Goal: Task Accomplishment & Management: Manage account settings

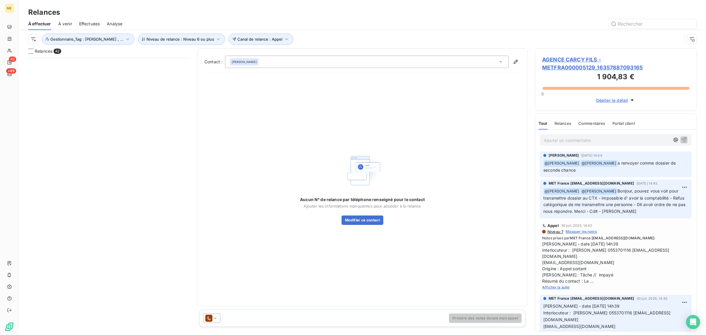
scroll to position [272, 156]
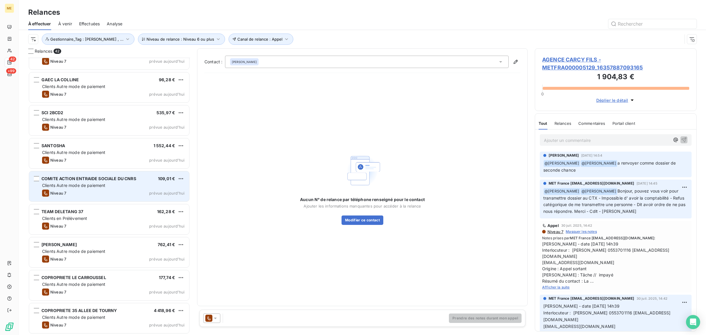
click at [80, 186] on span "Clients Autre mode de paiement" at bounding box center [74, 185] width 64 height 5
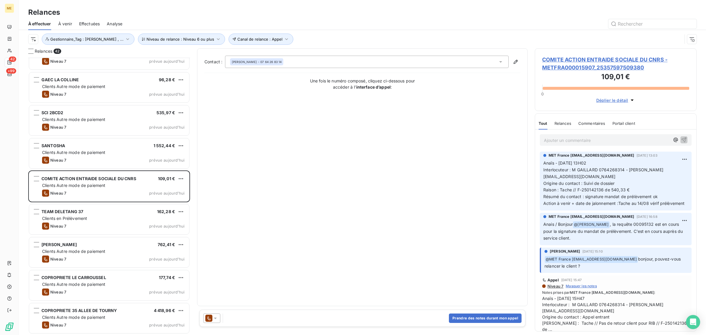
click at [565, 65] on span "COMITE ACTION ENTRAIDE SOCIALE DU CNRS - METFRA000015907_25357597509380" at bounding box center [615, 64] width 147 height 16
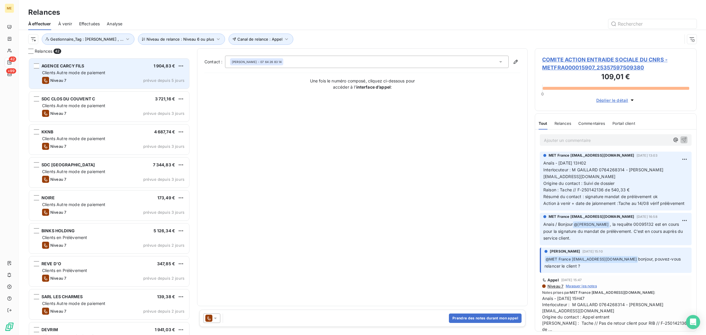
scroll to position [272, 156]
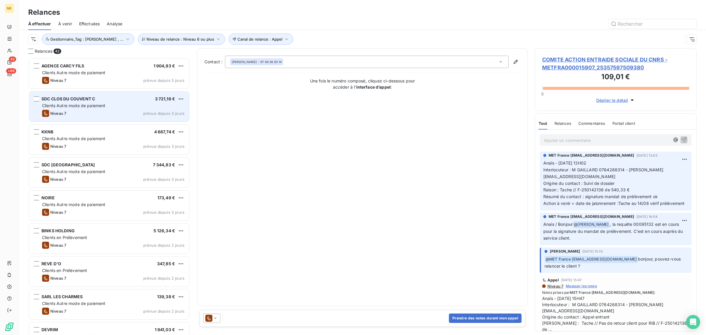
click at [83, 114] on div "Niveau 7 prévue depuis 3 jours" at bounding box center [113, 113] width 142 height 7
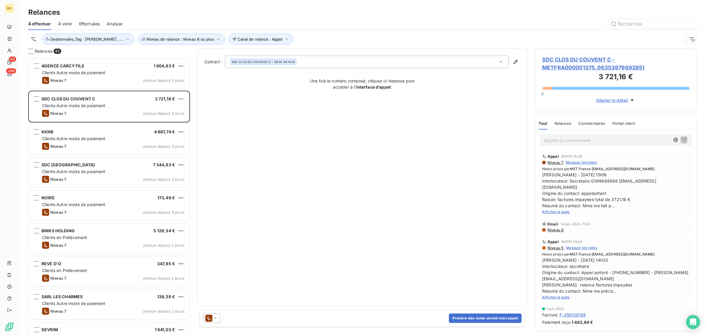
click at [568, 64] on span "SDC CLOS DU COUVENT C - METFRA000001375_06353979692851" at bounding box center [615, 64] width 147 height 16
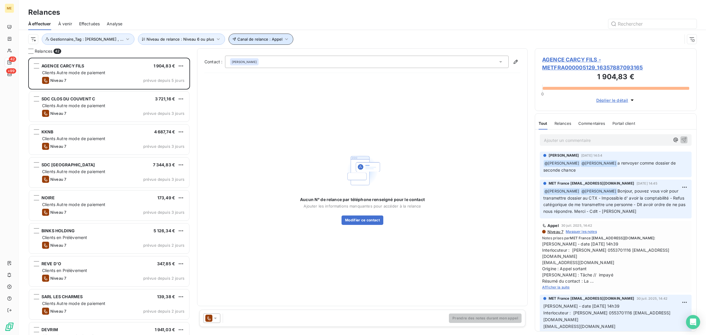
click at [260, 42] on button "Canal de relance : Appel" at bounding box center [261, 39] width 65 height 11
click at [183, 42] on button "Niveau de relance : Niveau 6 ou plus" at bounding box center [181, 39] width 87 height 11
click at [265, 134] on div "Aucun N° de relance par téléphone renseigné pour le contact Ajouter les informa…" at bounding box center [363, 188] width 316 height 221
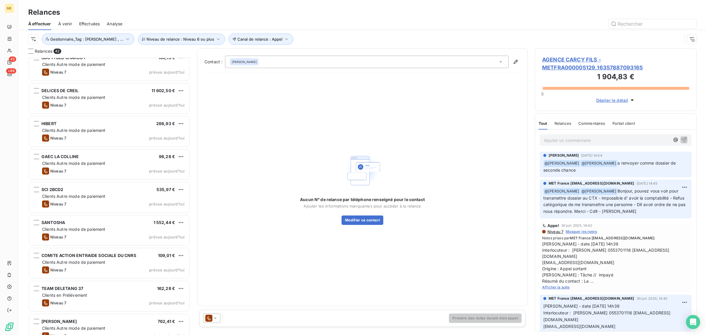
scroll to position [1107, 0]
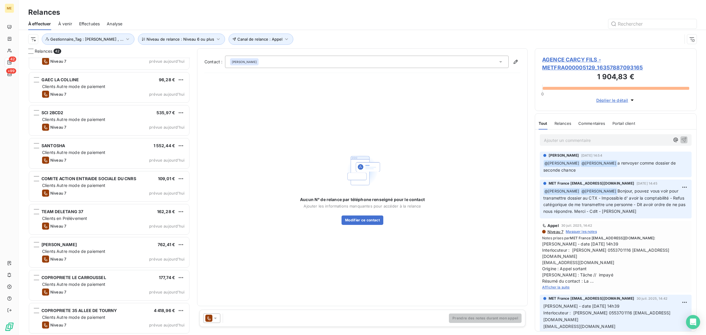
click at [64, 23] on span "À venir" at bounding box center [65, 24] width 14 height 6
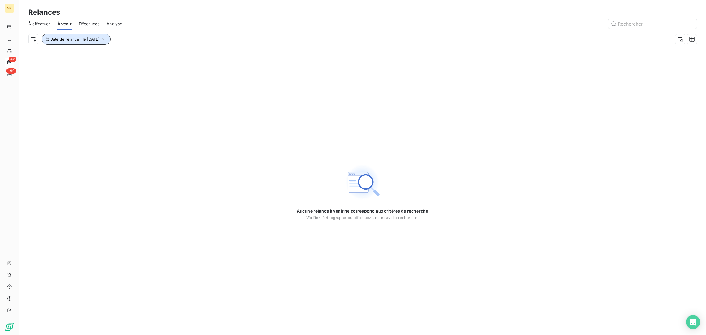
click at [87, 40] on span "Date de relance : le [DATE]" at bounding box center [74, 39] width 49 height 5
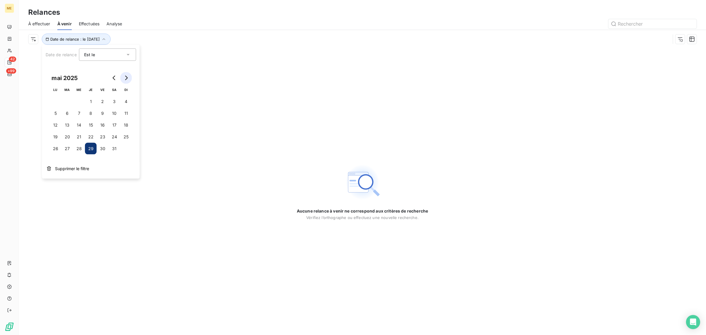
click at [123, 76] on button "Go to next month" at bounding box center [126, 78] width 12 height 12
click at [123, 77] on button "Go to next month" at bounding box center [126, 78] width 12 height 12
click at [97, 125] on button "15" at bounding box center [103, 125] width 12 height 12
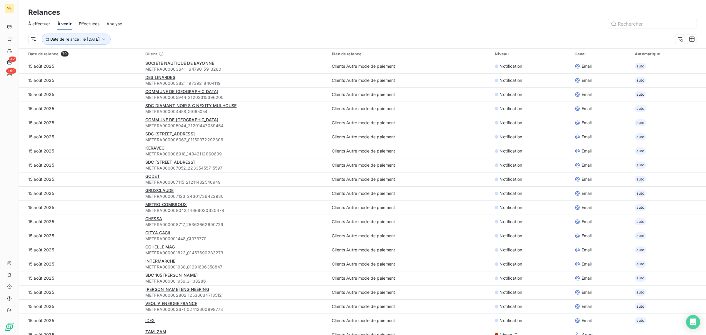
click at [214, 39] on div "Date de relance : le [DATE]" at bounding box center [349, 39] width 642 height 11
click at [28, 43] on html "ME 42 +99 Relances À effectuer À venir Effectuées Analyse Rechercher et sélecti…" at bounding box center [353, 167] width 706 height 335
click at [147, 30] on html "ME 42 +99 Relances À effectuer À venir Effectuées Analyse Date de relance : le …" at bounding box center [353, 167] width 706 height 335
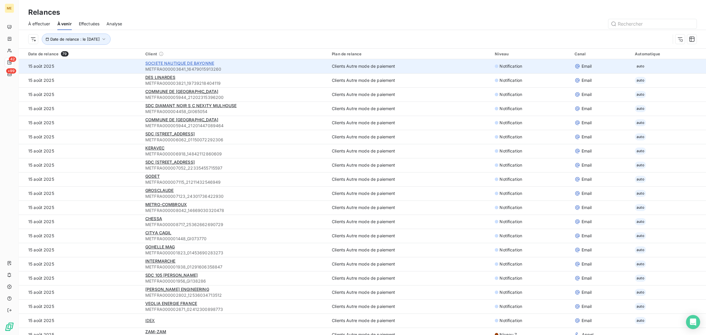
click at [162, 65] on span "SOCIETE NAUTIQUE DE BAYONNE" at bounding box center [179, 63] width 69 height 5
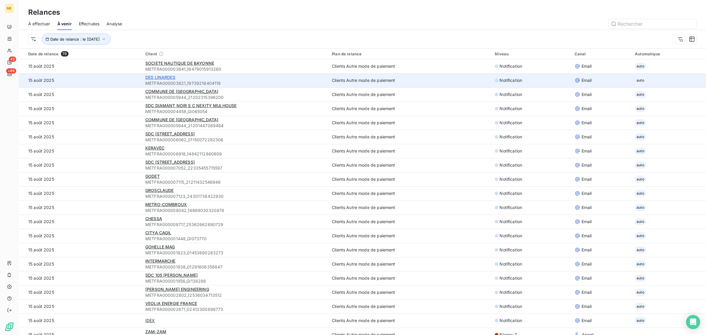
click at [151, 76] on span "DES LINARDES" at bounding box center [160, 77] width 30 height 5
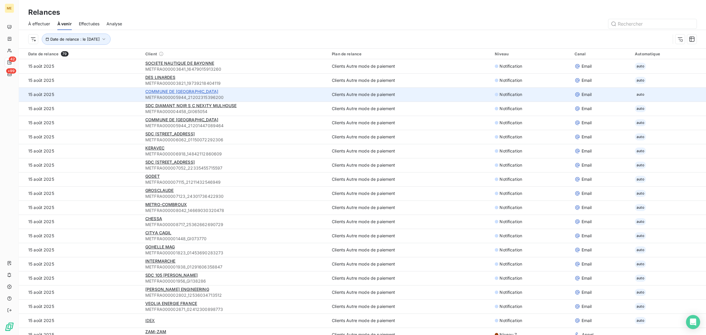
click at [160, 92] on span "COMMUNE DE [GEOGRAPHIC_DATA]" at bounding box center [181, 91] width 73 height 5
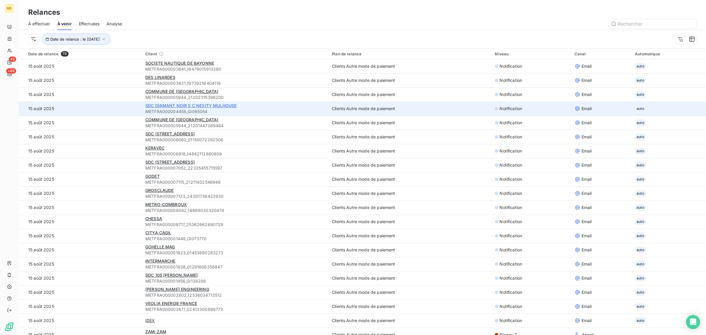
click at [154, 107] on span "SDC DIAMANT NOIR S C NEXITY MULHOUSE" at bounding box center [190, 105] width 91 height 5
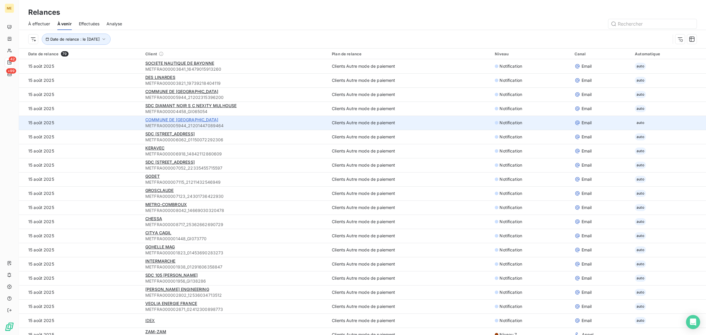
click at [174, 122] on span "COMMUNE DE [GEOGRAPHIC_DATA]" at bounding box center [181, 119] width 73 height 5
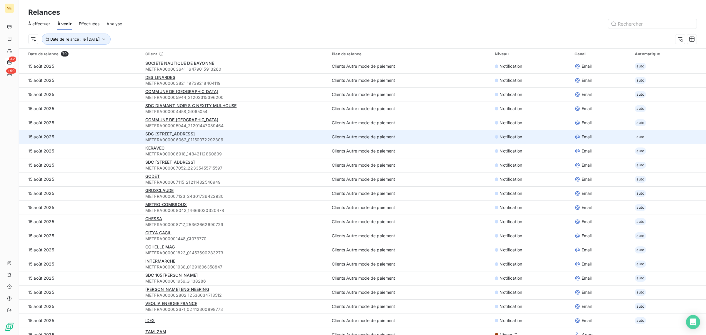
click at [172, 137] on span "METFRA000006062_01150072292306" at bounding box center [235, 140] width 180 height 6
click at [172, 131] on div "SDC [STREET_ADDRESS]" at bounding box center [235, 134] width 180 height 6
click at [171, 133] on span "SDC [STREET_ADDRESS]" at bounding box center [169, 133] width 49 height 5
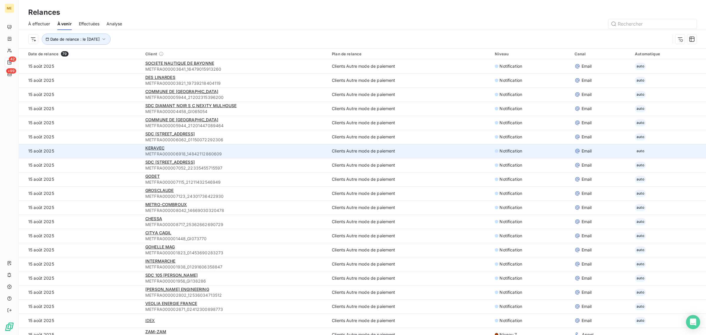
click at [165, 148] on div "KERAVEC" at bounding box center [235, 148] width 180 height 6
click at [156, 148] on span "KERAVEC" at bounding box center [154, 147] width 19 height 5
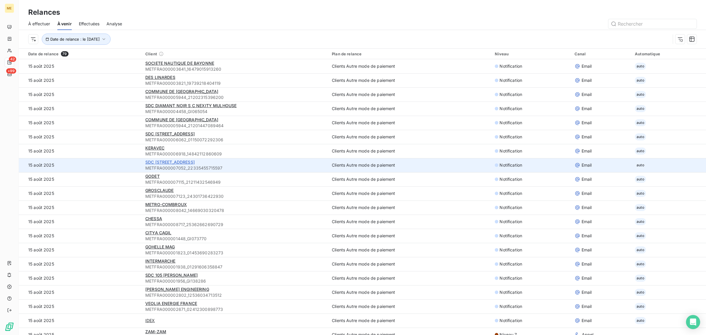
click at [148, 161] on span "SDC [STREET_ADDRESS]" at bounding box center [169, 162] width 49 height 5
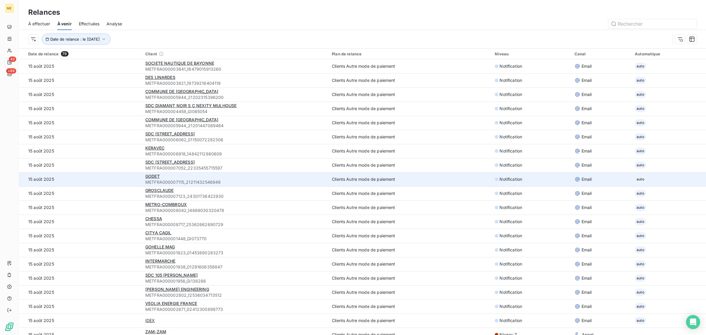
click at [150, 180] on span "METFRA000007115_21211432546949" at bounding box center [235, 182] width 180 height 6
click at [150, 175] on span "GODET" at bounding box center [152, 176] width 14 height 5
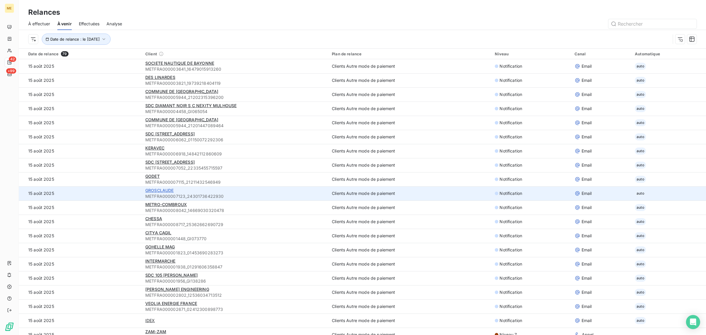
click at [149, 191] on span "GROSCLAUDE" at bounding box center [159, 190] width 29 height 5
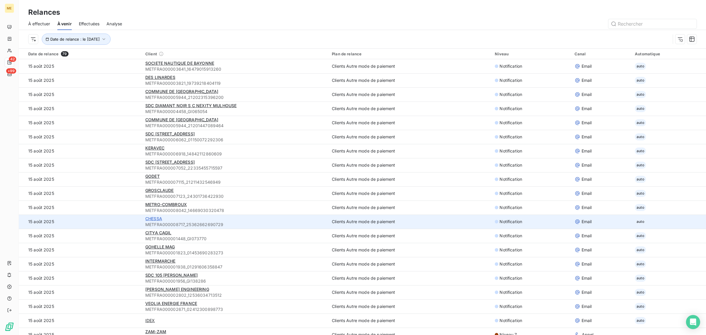
click at [155, 217] on span "CHESSA" at bounding box center [153, 218] width 17 height 5
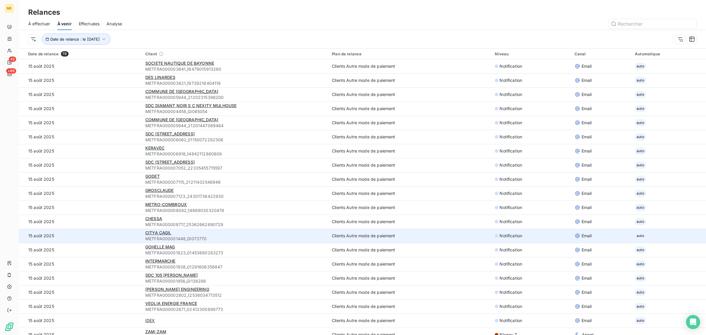
click at [153, 236] on span "METFRA000001448_GI073770" at bounding box center [235, 239] width 180 height 6
click at [153, 235] on span "CITYA CAGIL" at bounding box center [158, 232] width 26 height 5
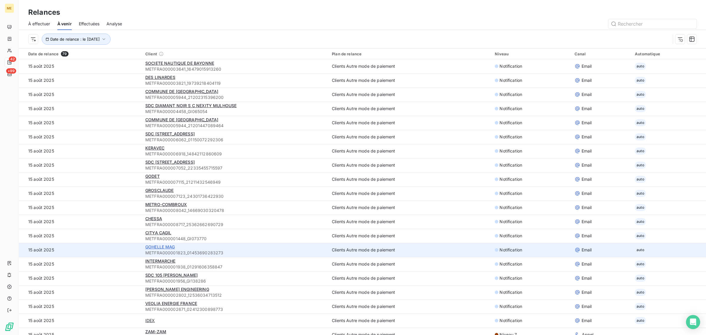
click at [164, 248] on span "GOHELLE MAG" at bounding box center [160, 246] width 30 height 5
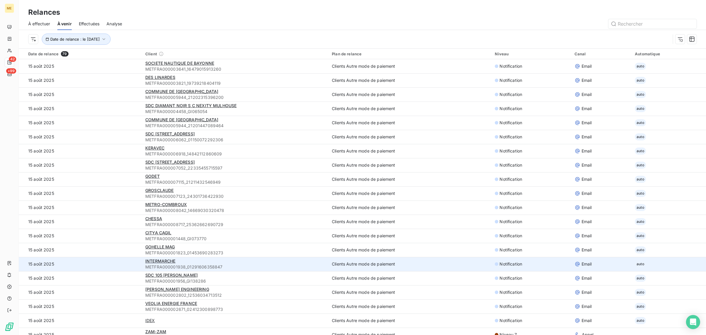
click at [165, 264] on span "METFRA000001938_01291606358847" at bounding box center [235, 267] width 180 height 6
click at [164, 260] on span "INTERMARCHE" at bounding box center [160, 260] width 30 height 5
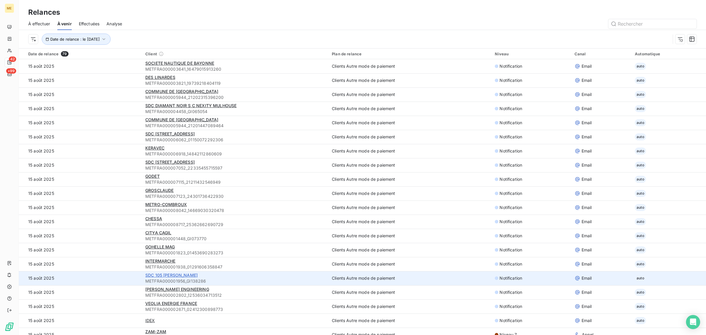
click at [152, 276] on span "SDC 105 [PERSON_NAME]" at bounding box center [171, 275] width 52 height 5
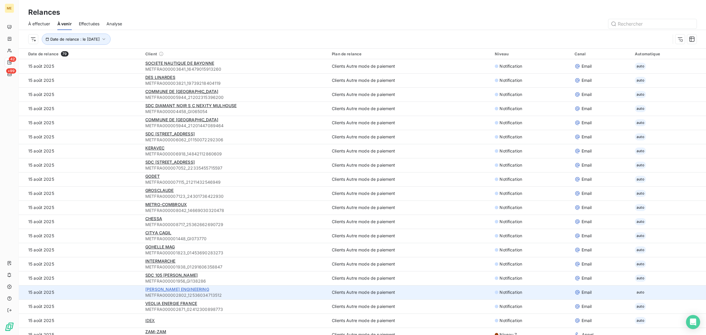
click at [173, 292] on span "[PERSON_NAME] ENGINEERING" at bounding box center [177, 289] width 64 height 5
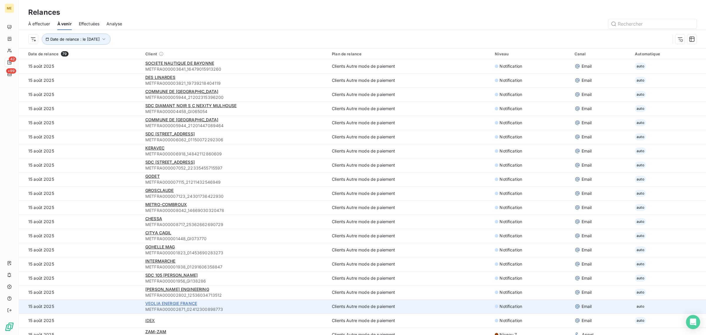
click at [184, 303] on span "VEOLIA ENERGIE FRANCE" at bounding box center [171, 303] width 52 height 5
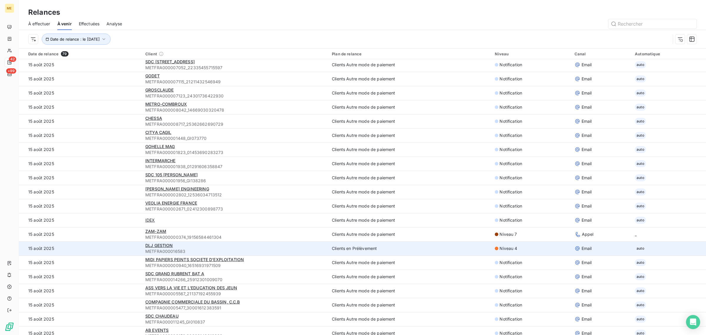
scroll to position [110, 0]
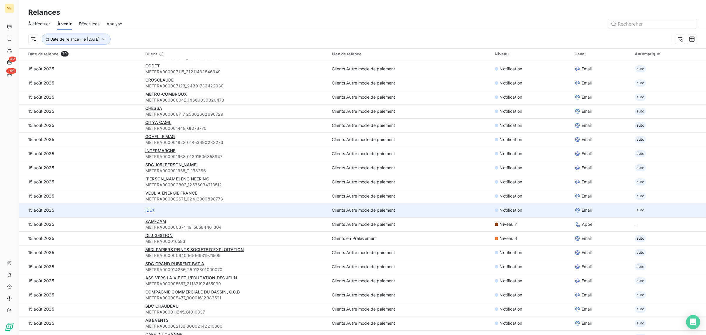
click at [150, 210] on span "IDEX" at bounding box center [150, 210] width 10 height 6
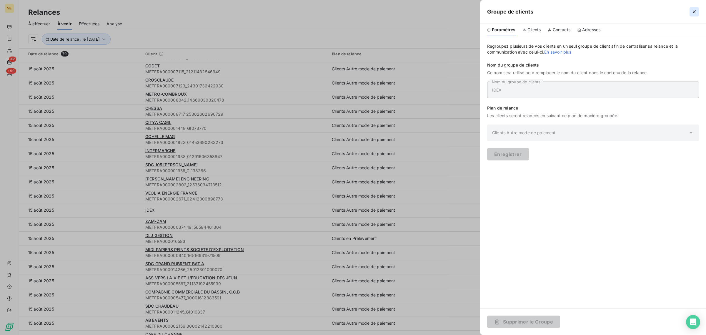
click at [694, 11] on icon "button" at bounding box center [694, 11] width 3 height 3
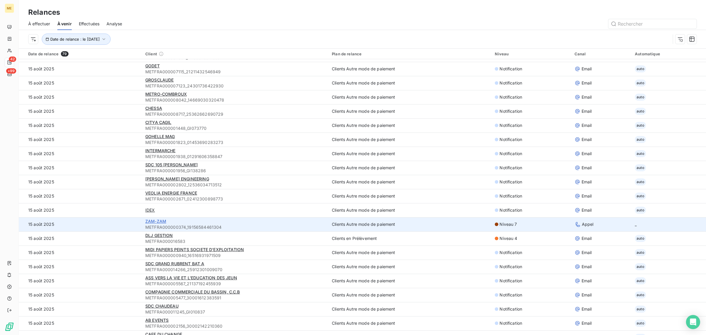
click at [161, 219] on span "ZAM-ZAM" at bounding box center [155, 221] width 21 height 5
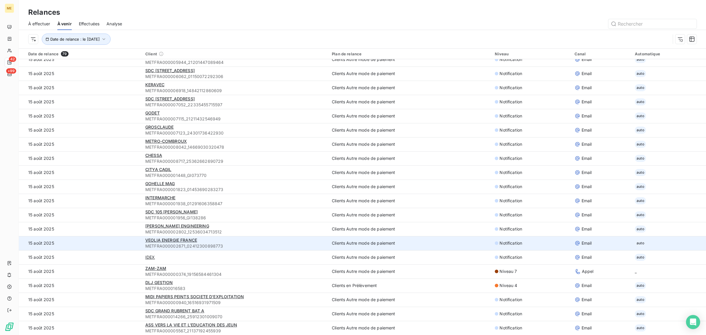
scroll to position [147, 0]
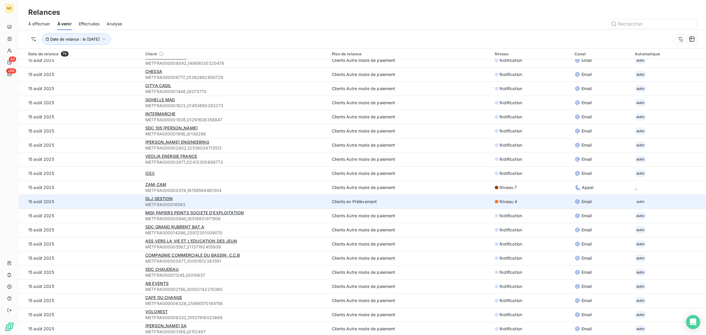
click at [154, 202] on span "METFRA000016583" at bounding box center [235, 205] width 180 height 6
click at [155, 197] on span "DLJ GESTION" at bounding box center [159, 198] width 28 height 5
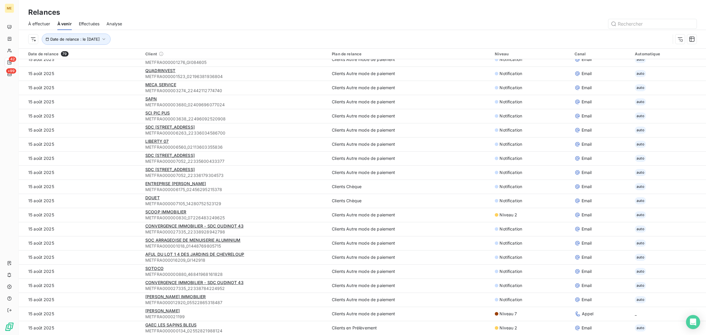
scroll to position [662, 0]
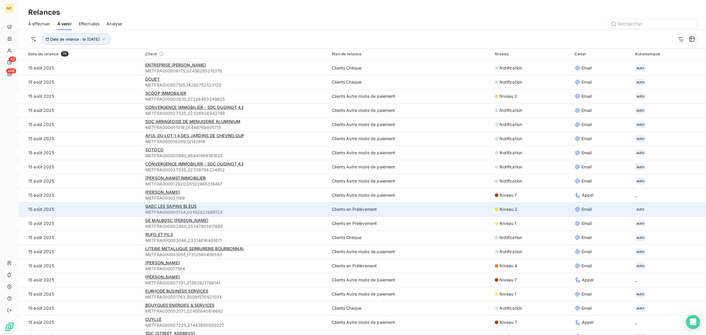
click at [159, 213] on span "METFRA000000134_02552821988124" at bounding box center [235, 212] width 180 height 6
click at [164, 204] on span "GAEC LES SAPINS BLEUS" at bounding box center [170, 206] width 51 height 5
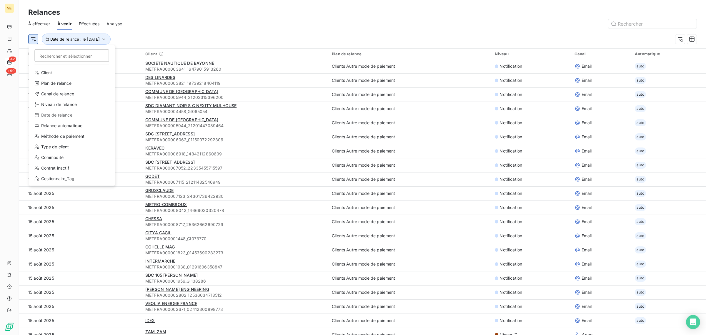
click at [37, 39] on html "ME 42 +99 Relances À effectuer À venir Effectuées Analyse Rechercher et sélecti…" at bounding box center [353, 167] width 706 height 335
click at [50, 82] on div "Plan de relance" at bounding box center [72, 83] width 82 height 9
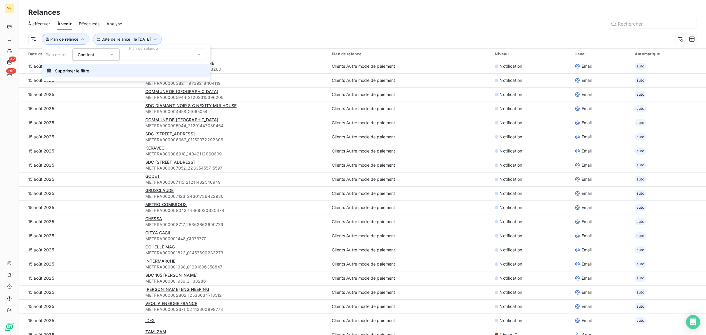
click at [60, 70] on span "Supprimer le filtre" at bounding box center [72, 71] width 34 height 6
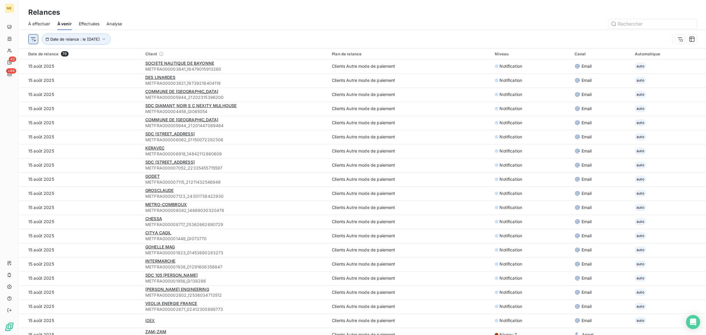
click at [36, 39] on html "ME 42 +99 Relances À effectuer À venir Effectuées Analyse Date de relance : le …" at bounding box center [353, 167] width 706 height 335
click at [57, 110] on div "Date de relance" at bounding box center [72, 114] width 82 height 9
click at [33, 40] on html "ME 42 +99 Relances À effectuer À venir Effectuées Analyse Date de relance : le …" at bounding box center [353, 167] width 706 height 335
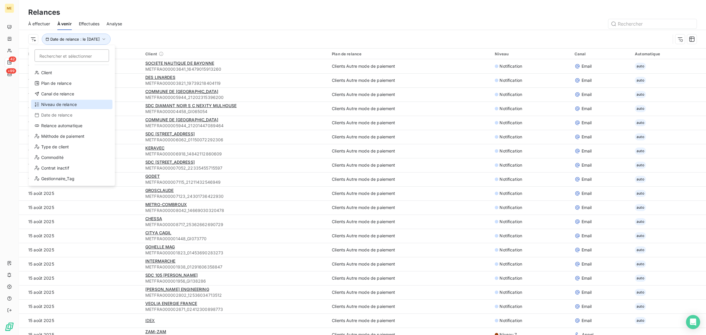
click at [52, 100] on div "Niveau de relance" at bounding box center [72, 104] width 82 height 9
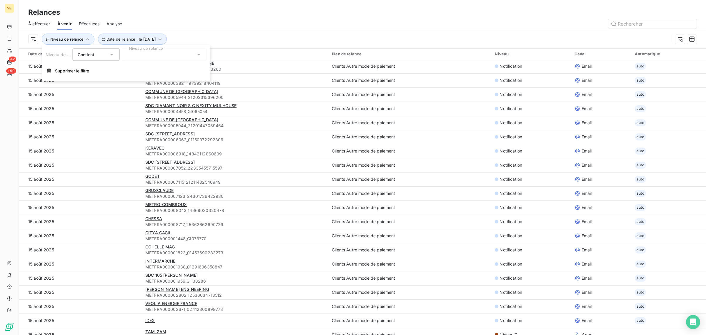
click at [128, 53] on div at bounding box center [164, 55] width 85 height 12
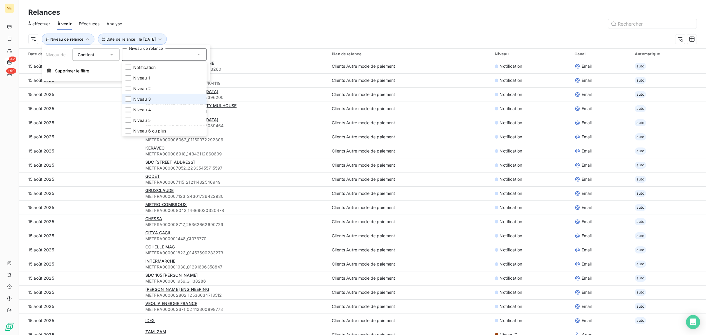
click at [131, 97] on li "Niveau 3" at bounding box center [164, 99] width 85 height 11
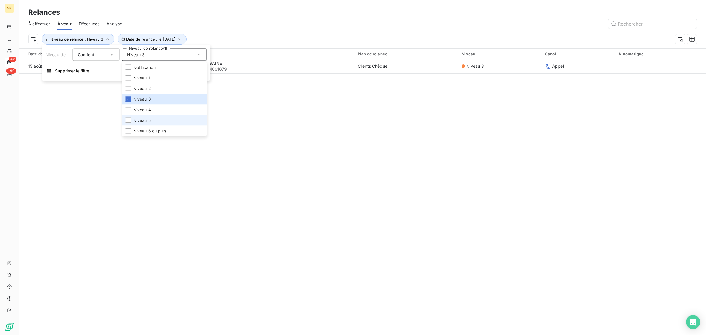
click at [138, 124] on li "Niveau 5" at bounding box center [164, 120] width 85 height 11
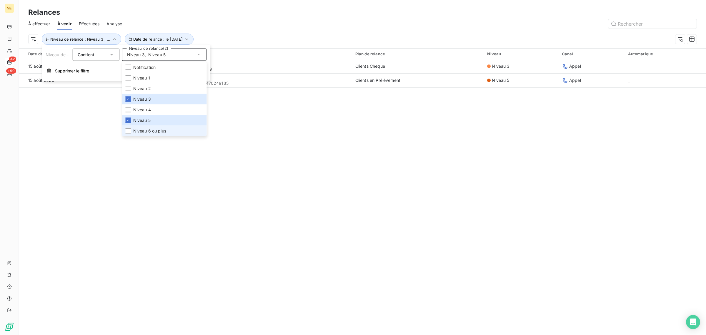
click at [138, 130] on span "Niveau 6 ou plus" at bounding box center [149, 131] width 33 height 6
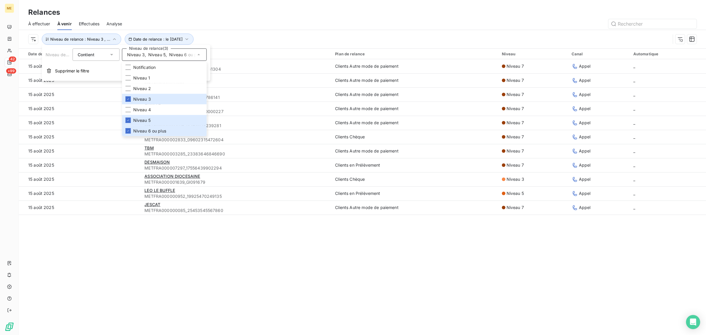
click at [256, 25] on div at bounding box center [413, 23] width 568 height 9
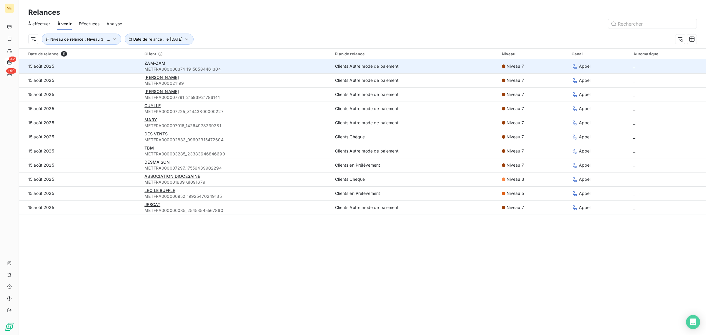
click at [113, 66] on td "15 août 2025" at bounding box center [80, 66] width 122 height 14
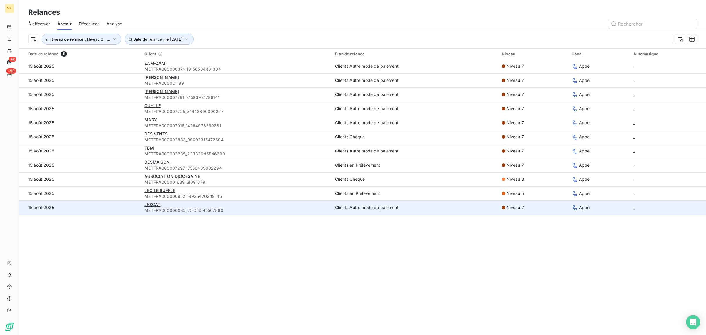
click at [122, 202] on td "15 août 2025" at bounding box center [80, 207] width 122 height 14
click at [160, 206] on div "JESCAT" at bounding box center [236, 205] width 184 height 6
click at [153, 207] on span "JESCAT" at bounding box center [152, 204] width 16 height 5
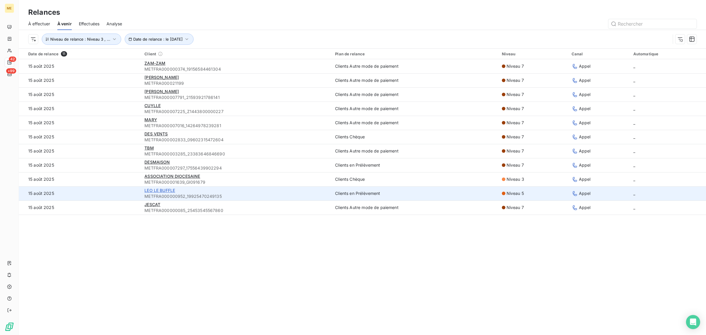
click at [147, 193] on span "LEO LE BUFFLE" at bounding box center [159, 190] width 31 height 5
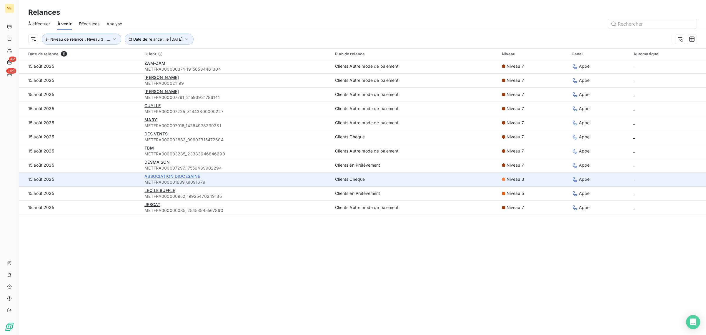
click at [159, 178] on span "ASSOCIATION DIOCESAINE" at bounding box center [172, 176] width 56 height 5
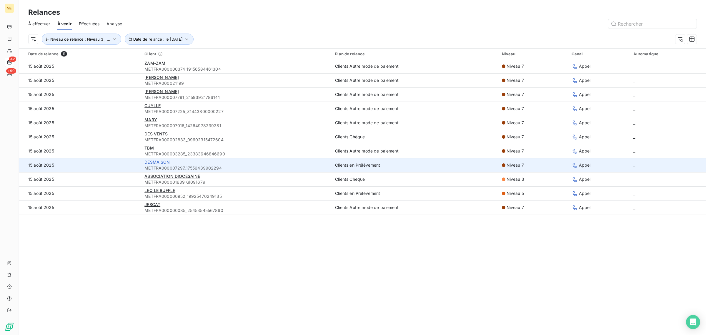
click at [148, 164] on span "DESMAISON" at bounding box center [156, 162] width 25 height 5
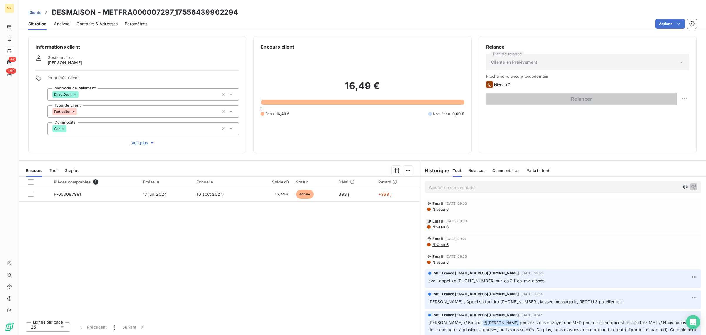
click at [683, 99] on html "ME 42 +99 Clients DESMAISON - METFRA000007297_17556439902294 Situation Analyse …" at bounding box center [353, 167] width 706 height 335
click at [677, 115] on div "Replanifier cette action" at bounding box center [661, 111] width 53 height 9
select select "7"
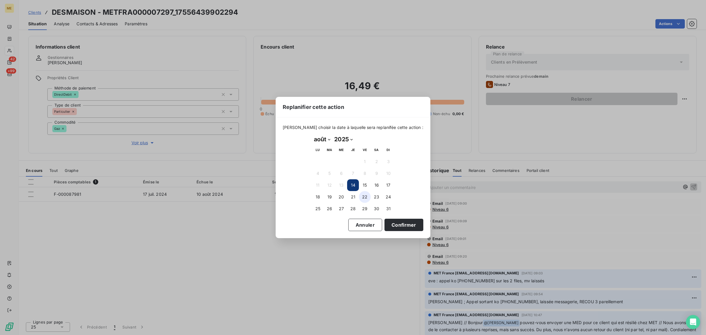
click at [364, 199] on button "22" at bounding box center [365, 197] width 12 height 12
click at [385, 219] on button "Confirmer" at bounding box center [404, 225] width 39 height 12
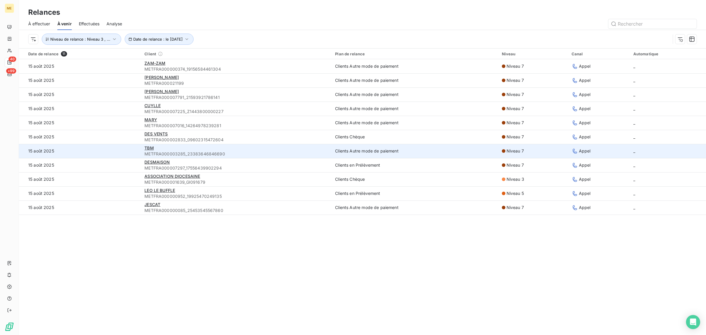
click at [132, 152] on td "15 août 2025" at bounding box center [80, 151] width 122 height 14
click at [155, 149] on div "TBM" at bounding box center [236, 148] width 184 height 6
click at [147, 149] on span "TBM" at bounding box center [148, 147] width 9 height 5
click at [150, 144] on td "TBM METFRA000003285_23383646846690" at bounding box center [238, 151] width 190 height 14
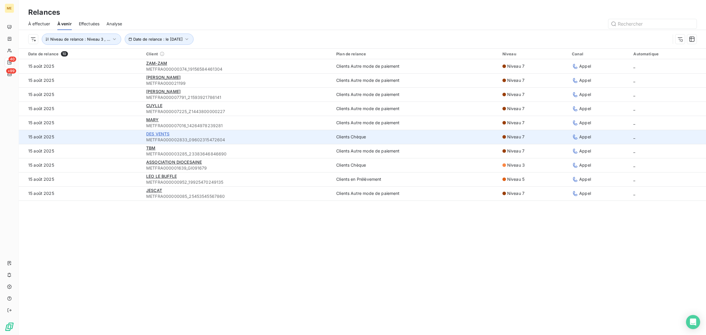
click at [150, 134] on span "DES VENTS" at bounding box center [157, 133] width 23 height 5
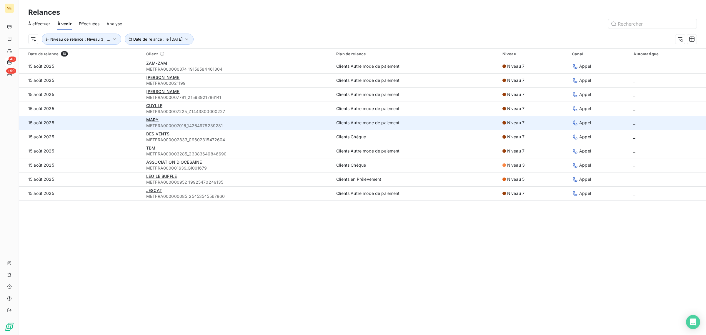
click at [147, 117] on div "MARY" at bounding box center [237, 120] width 183 height 6
click at [148, 121] on span "MARY" at bounding box center [152, 119] width 13 height 5
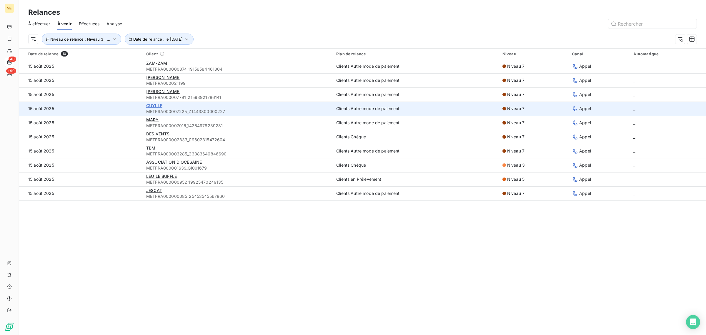
click at [150, 105] on span "CUYLLE" at bounding box center [154, 105] width 16 height 5
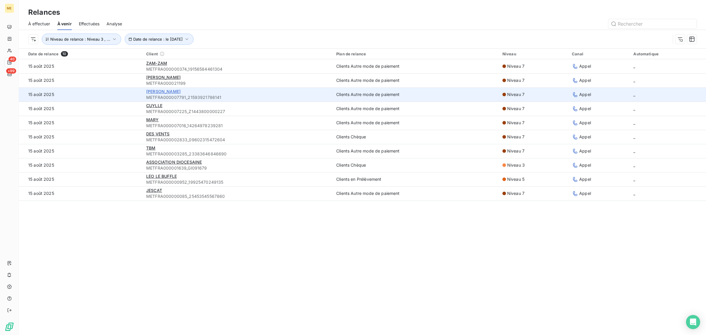
click at [154, 92] on span "[PERSON_NAME]" at bounding box center [163, 91] width 34 height 5
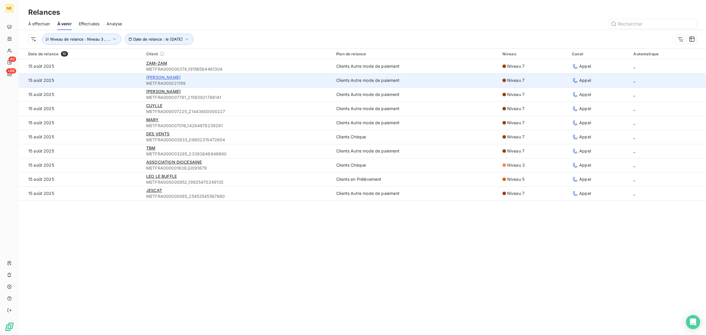
click at [162, 75] on span "[PERSON_NAME]" at bounding box center [163, 77] width 34 height 5
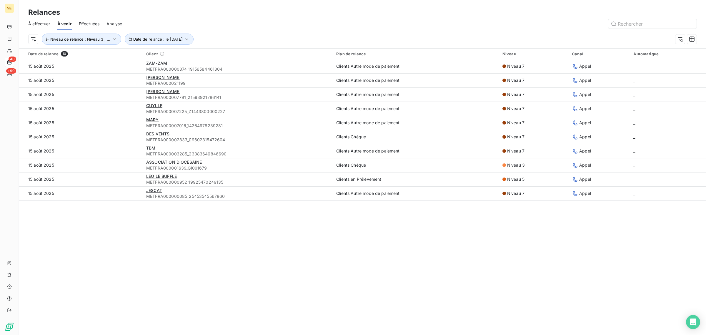
click at [274, 257] on div "Relances À effectuer À venir Effectuées Analyse Niveau de relance : Niveau 3 , …" at bounding box center [362, 167] width 687 height 335
click at [156, 40] on span "Date de relance : le [DATE]" at bounding box center [157, 39] width 49 height 5
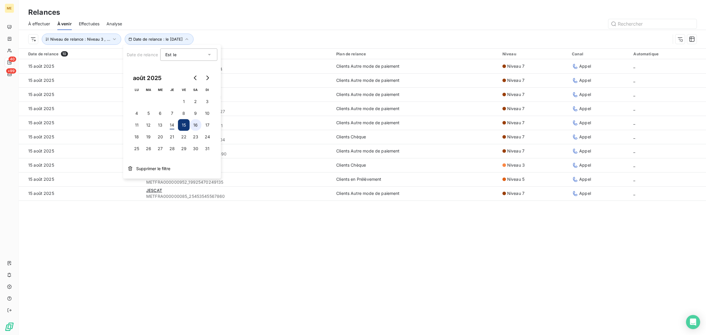
click at [193, 126] on button "16" at bounding box center [196, 125] width 12 height 12
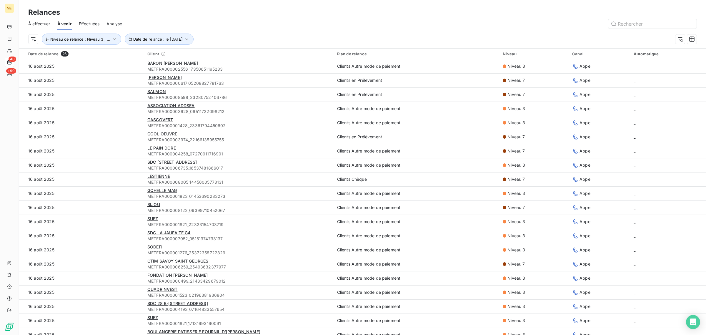
click at [293, 36] on div "Niveau de relance : Niveau 3 , ... Date de relance : le [DATE]" at bounding box center [349, 39] width 642 height 11
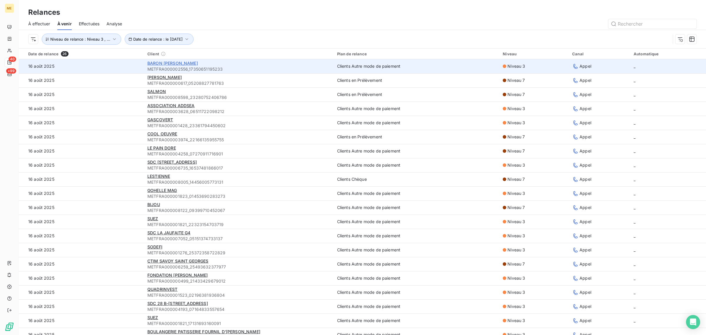
click at [151, 65] on span "BARON [PERSON_NAME]" at bounding box center [172, 63] width 51 height 5
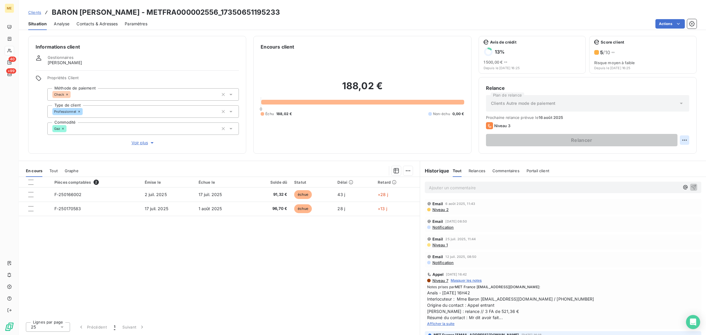
click at [681, 139] on html "ME 40 +99 Clients BARON [PERSON_NAME] - METFRA000002556_17350651195233 Situatio…" at bounding box center [353, 167] width 706 height 335
click at [647, 158] on div "Replanifier cette action" at bounding box center [660, 153] width 57 height 14
click at [650, 155] on div "Replanifier cette action" at bounding box center [661, 152] width 53 height 9
select select "7"
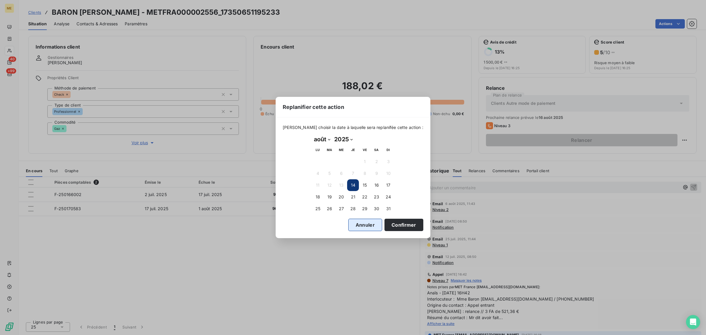
click at [351, 227] on button "Annuler" at bounding box center [365, 225] width 34 height 12
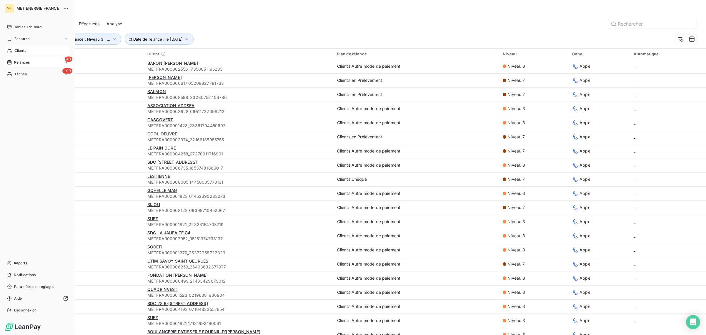
click at [18, 52] on span "Clients" at bounding box center [20, 50] width 12 height 5
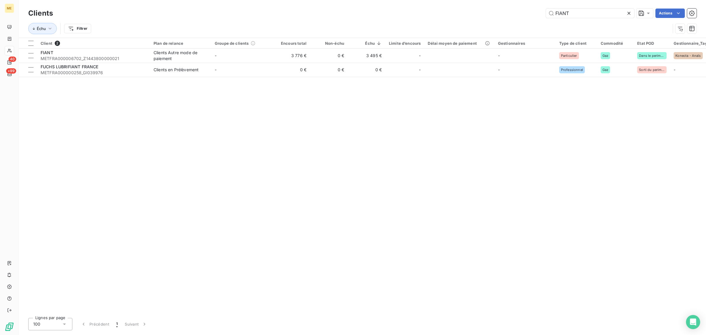
click at [630, 14] on icon at bounding box center [629, 13] width 3 height 3
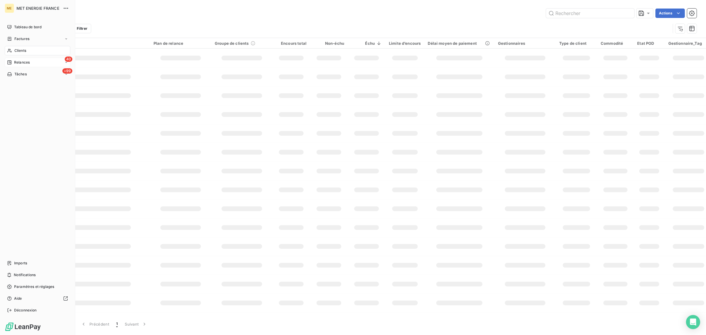
click at [16, 65] on div "40 Relances" at bounding box center [38, 62] width 66 height 9
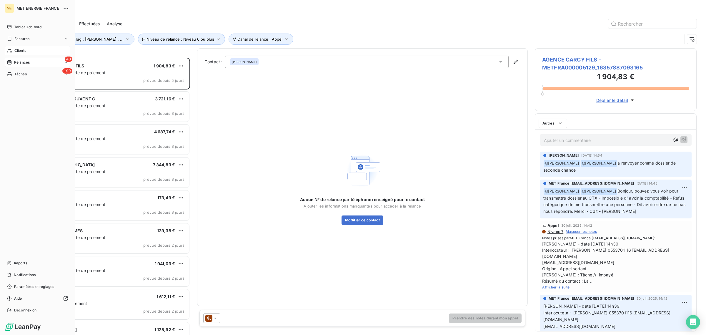
scroll to position [272, 156]
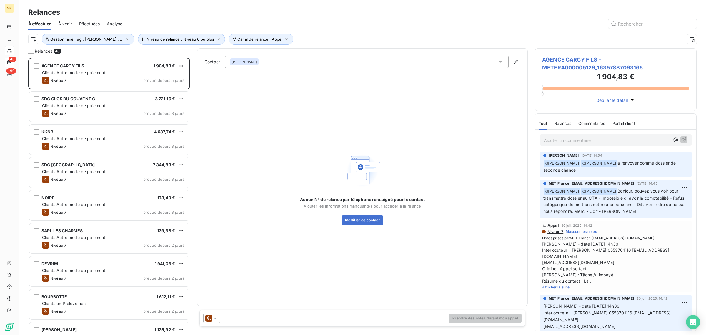
click at [329, 35] on div "Canal de relance : Appel Niveau de relance : Niveau 6 ou plus Gestionnaire_Tag …" at bounding box center [355, 39] width 654 height 11
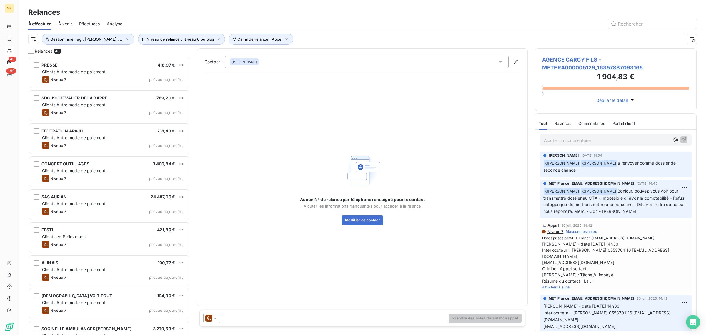
scroll to position [563, 0]
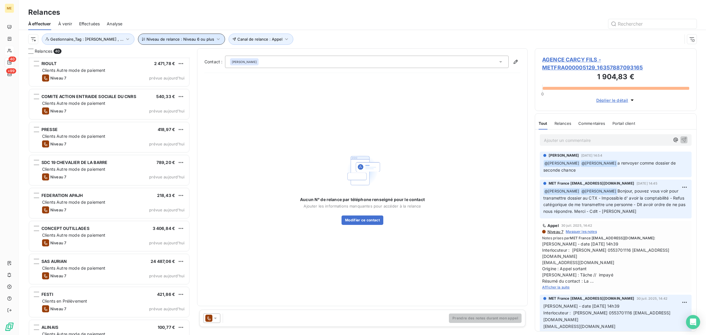
click at [174, 34] on button "Niveau de relance : Niveau 6 ou plus" at bounding box center [181, 39] width 87 height 11
click at [224, 52] on span "Niveau 6 ou plus" at bounding box center [234, 55] width 33 height 6
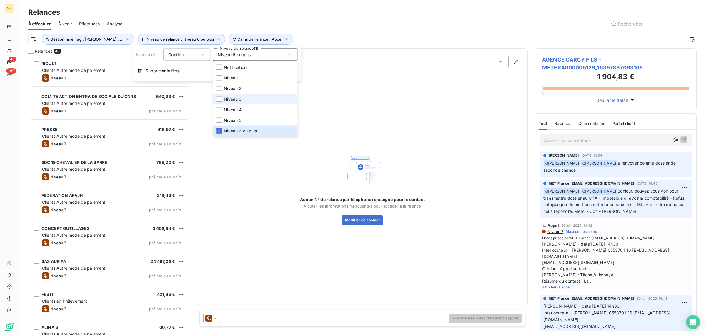
click at [231, 96] on span "Niveau 3" at bounding box center [233, 99] width 18 height 6
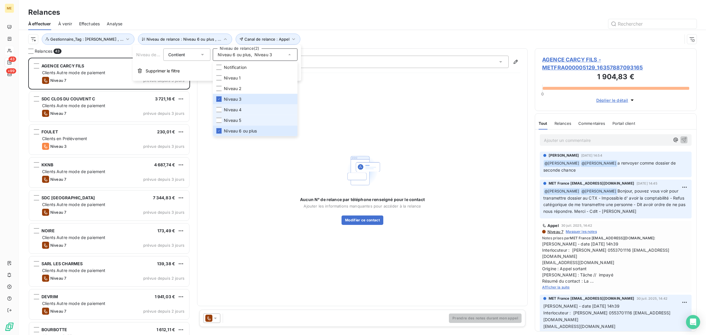
scroll to position [272, 156]
click at [230, 118] on span "Niveau 5" at bounding box center [232, 120] width 17 height 6
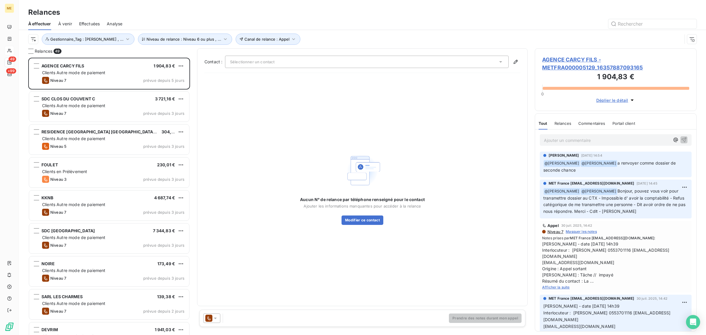
click at [333, 38] on div "Canal de relance : Appel Niveau de relance : Niveau 6 ou plus , ... Gestionnair…" at bounding box center [355, 39] width 654 height 11
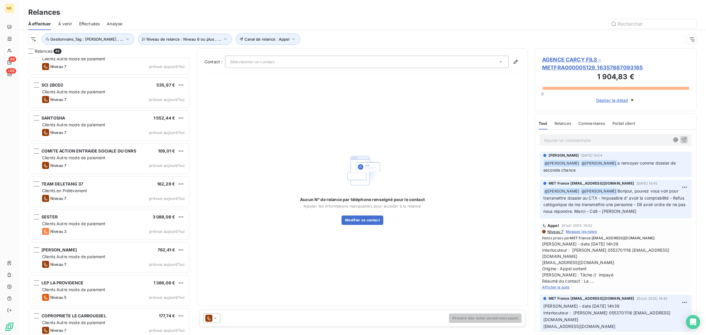
scroll to position [1338, 0]
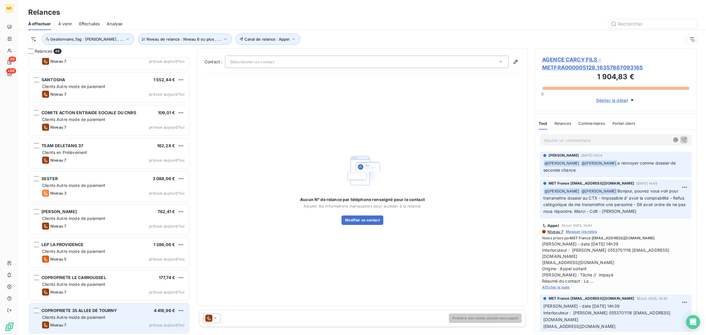
click at [86, 318] on span "Clients Autre mode de paiement" at bounding box center [74, 317] width 64 height 5
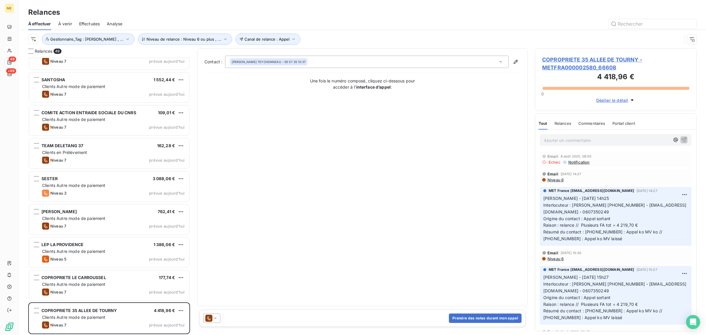
click at [559, 65] on span "COPROPRIETE 35 ALLEE DE TOURNY - METFRA000002580_66608" at bounding box center [615, 64] width 147 height 16
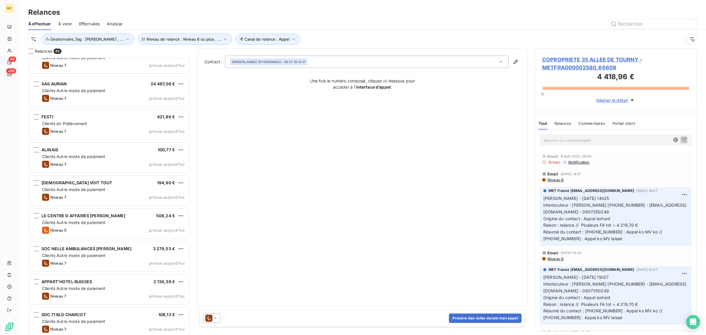
scroll to position [994, 0]
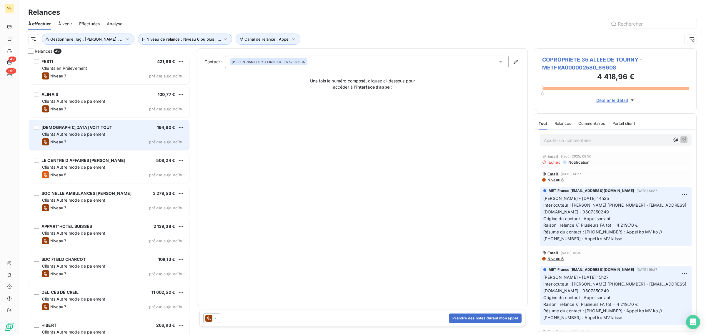
click at [79, 144] on div "Niveau 7 prévue [DATE]" at bounding box center [113, 141] width 142 height 7
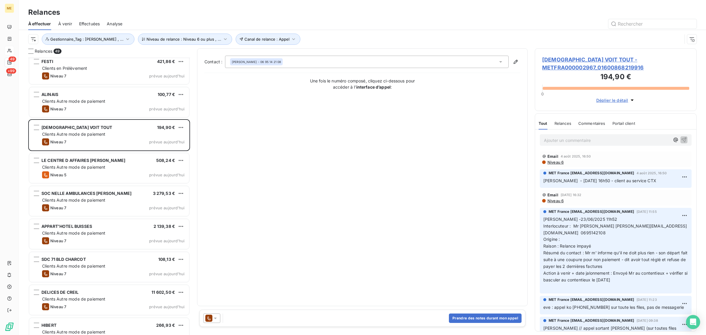
click at [561, 72] on h3 "194,90 €" at bounding box center [615, 78] width 147 height 12
click at [558, 58] on span "[DEMOGRAPHIC_DATA] VOIT TOUT - METFRA000002967_01600868219916" at bounding box center [615, 64] width 147 height 16
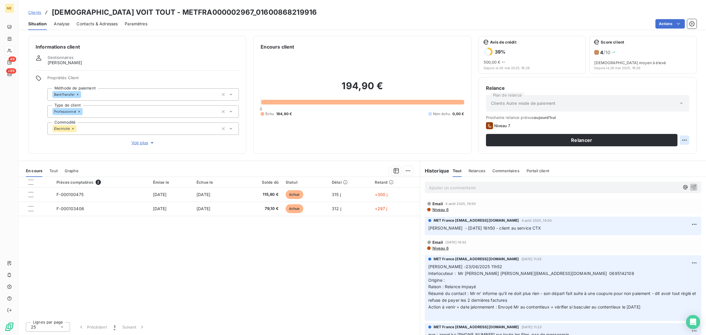
click at [688, 141] on html "ME 49 +99 Clients DIEU VOIT TOUT - METFRA000002967_01600868219916 Situation Ana…" at bounding box center [353, 167] width 706 height 335
click at [668, 153] on div "Replanifier cette action" at bounding box center [661, 152] width 53 height 9
select select "7"
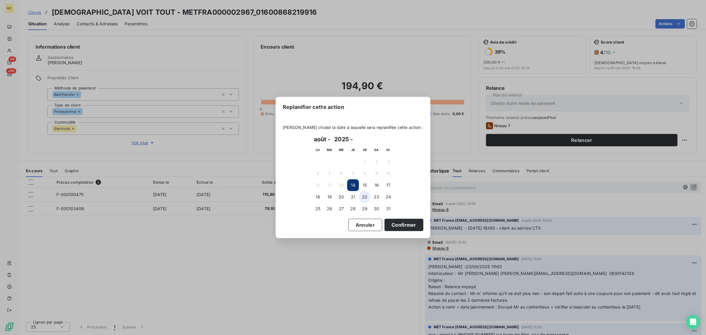
click at [364, 197] on button "22" at bounding box center [365, 197] width 12 height 12
click at [390, 220] on button "Confirmer" at bounding box center [404, 225] width 39 height 12
